Goal: Check status: Check status

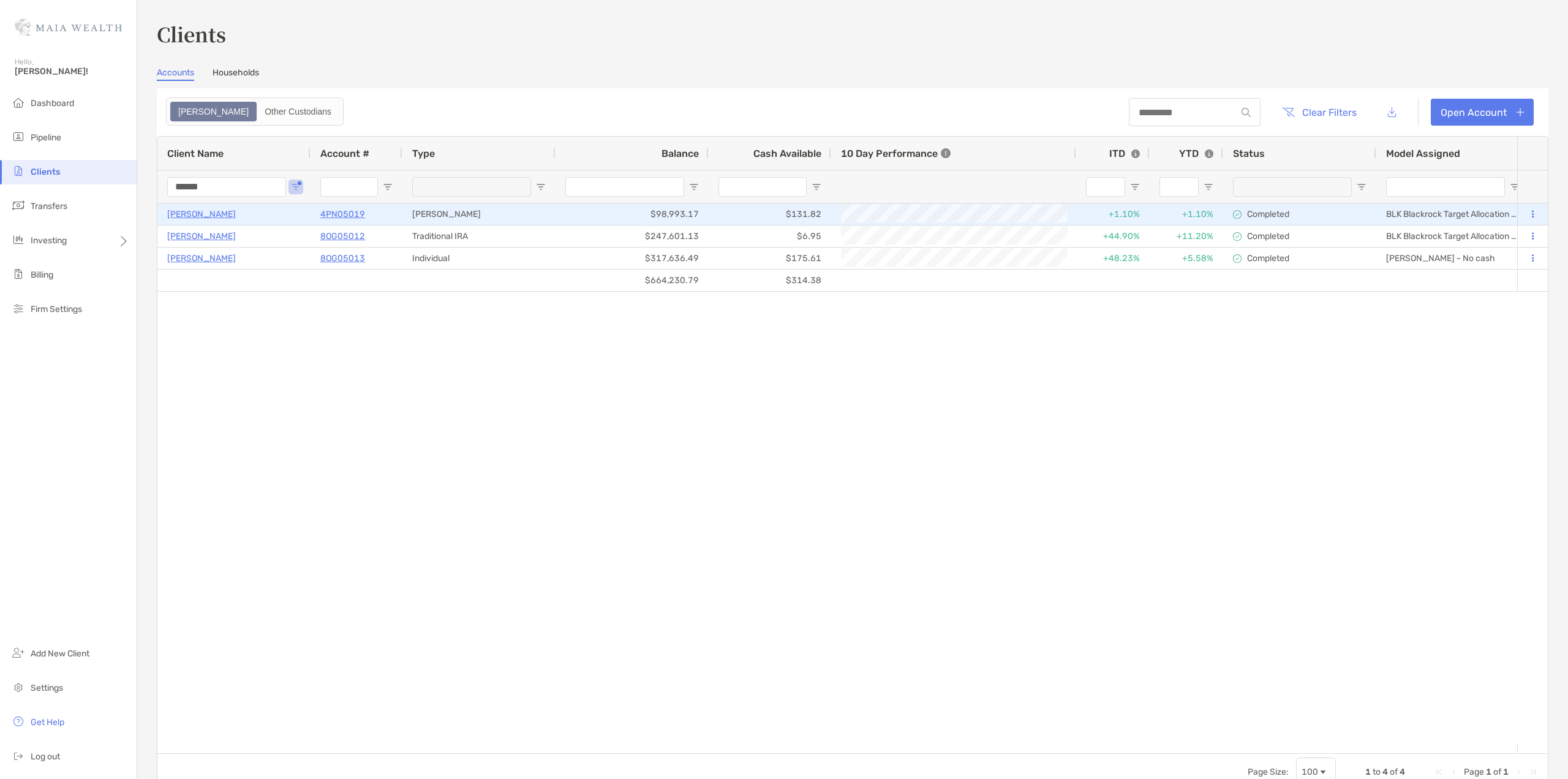
click at [324, 207] on p "4PN05019" at bounding box center [342, 214] width 45 height 15
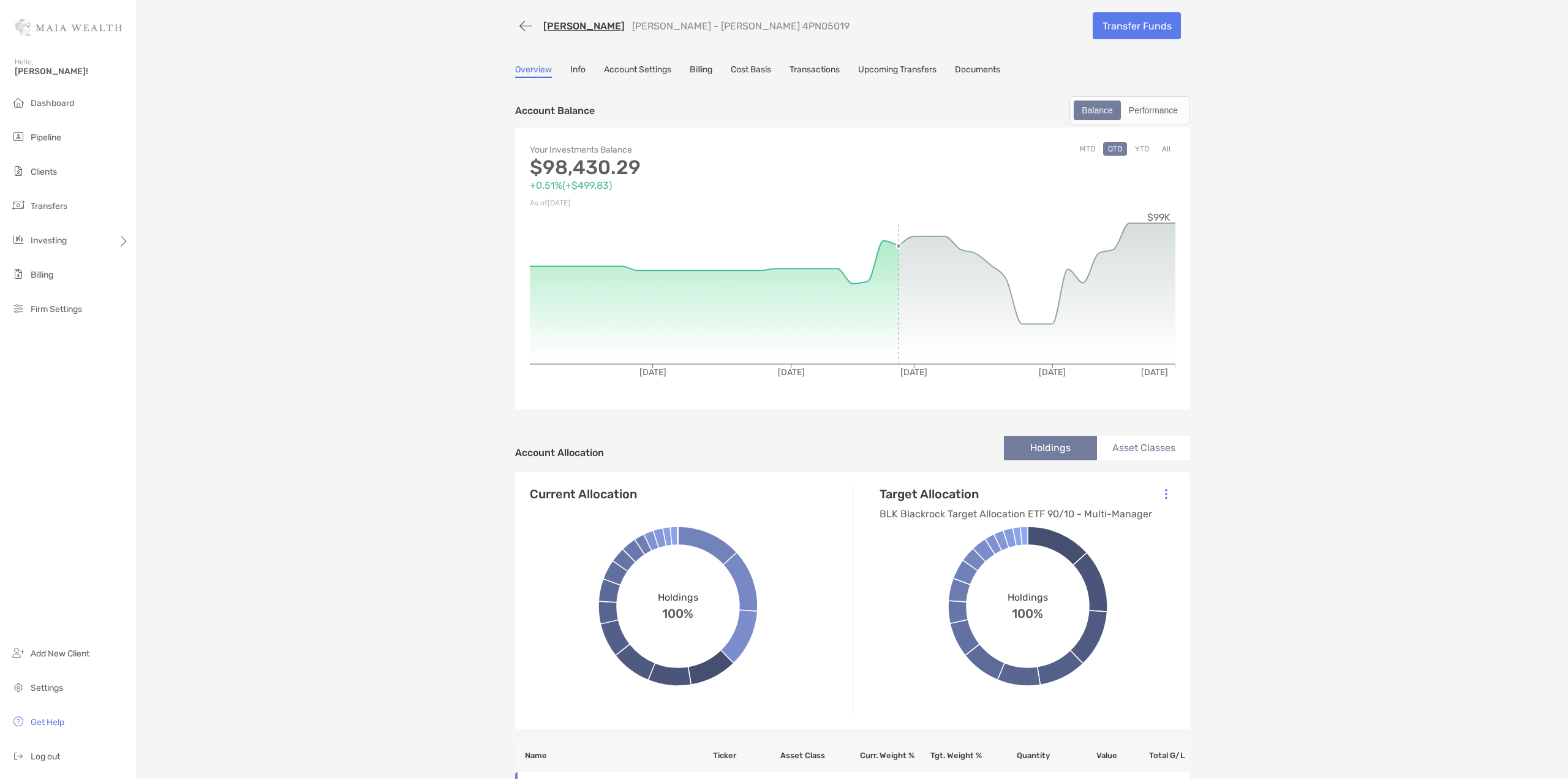
click at [816, 67] on link "Transactions" at bounding box center [814, 71] width 50 height 14
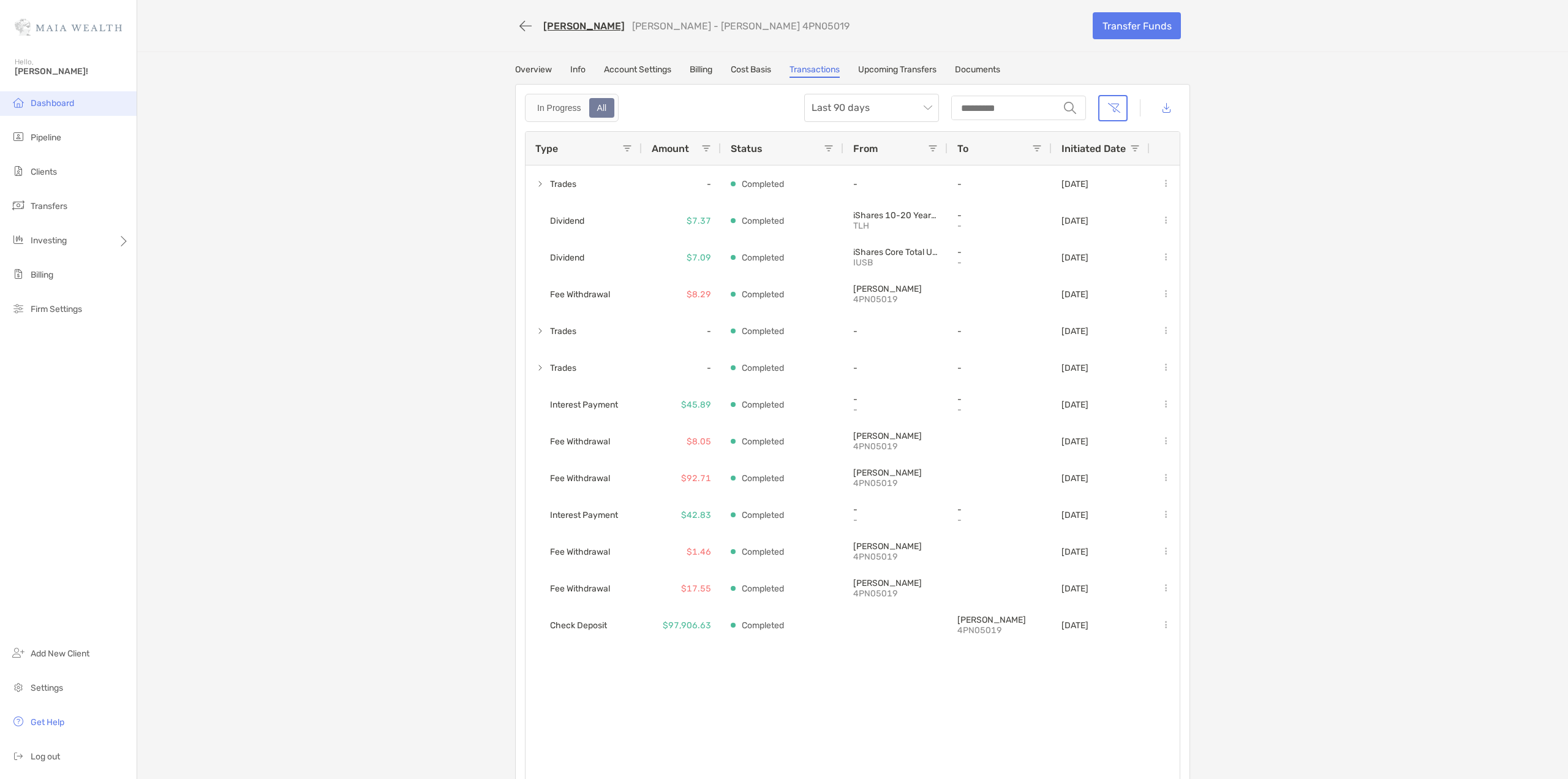
click at [47, 101] on span "Dashboard" at bounding box center [52, 103] width 43 height 10
